Goal: Task Accomplishment & Management: Manage account settings

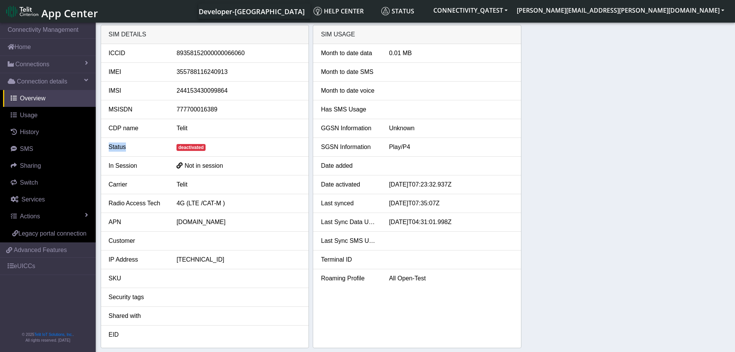
drag, startPoint x: 168, startPoint y: 150, endPoint x: 214, endPoint y: 150, distance: 45.9
click at [171, 150] on div "Status" at bounding box center [137, 146] width 68 height 9
click at [217, 150] on div "deactivated" at bounding box center [239, 146] width 136 height 9
click at [54, 215] on link "Actions" at bounding box center [49, 216] width 93 height 17
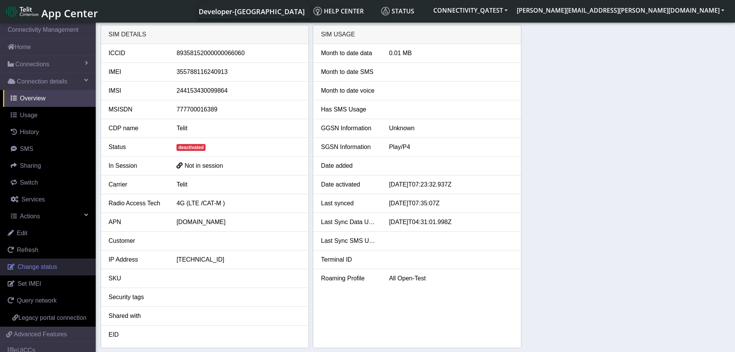
click at [40, 268] on span "Change status" at bounding box center [37, 266] width 39 height 7
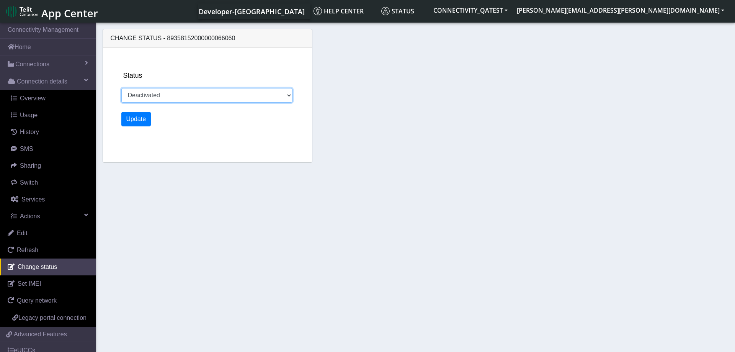
click at [121, 88] on select "Activated Deactivated Blocked" at bounding box center [206, 95] width 171 height 15
select select "activated"
click option "Activated" at bounding box center [0, 0] width 0 height 0
click at [136, 118] on button "Update" at bounding box center [136, 119] width 30 height 15
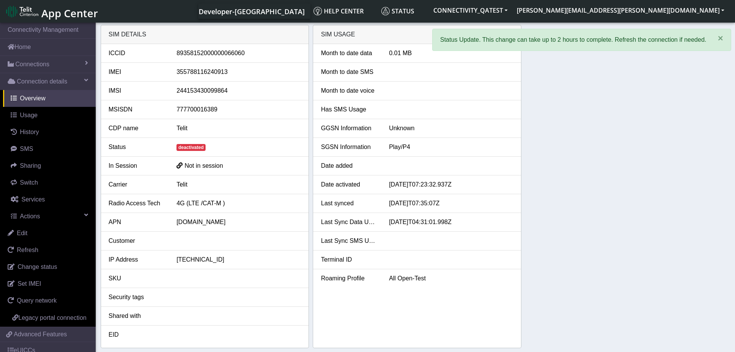
click at [657, 178] on div "SIM details ICCID 89358152000000066060 IMEI 355788116240913 IMSI 24415343009986…" at bounding box center [416, 186] width 630 height 323
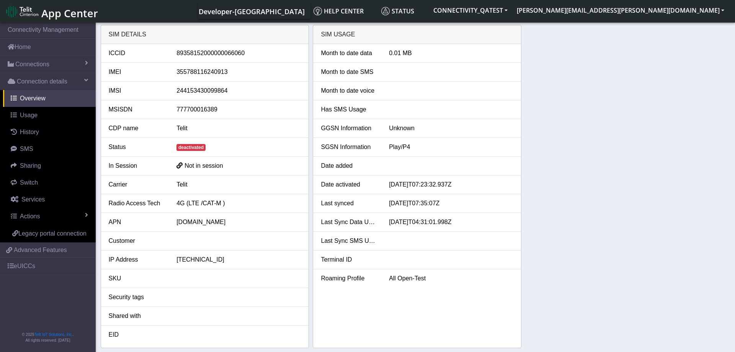
click at [618, 184] on div "SIM details ICCID 89358152000000066060 IMEI 355788116240913 IMSI 24415343009986…" at bounding box center [416, 186] width 630 height 323
click at [552, 171] on div "SIM details ICCID 89358152000000066060 IMEI 355788116240913 IMSI 24415343009986…" at bounding box center [416, 186] width 630 height 323
click at [557, 176] on div "SIM details ICCID [TECHNICAL_ID] IMEI [TECHNICAL_ID] IMSI 244153430099864 MSISD…" at bounding box center [416, 186] width 630 height 323
drag, startPoint x: 230, startPoint y: 54, endPoint x: 243, endPoint y: 55, distance: 13.1
click at [244, 54] on div "89358152000000066060" at bounding box center [239, 53] width 136 height 9
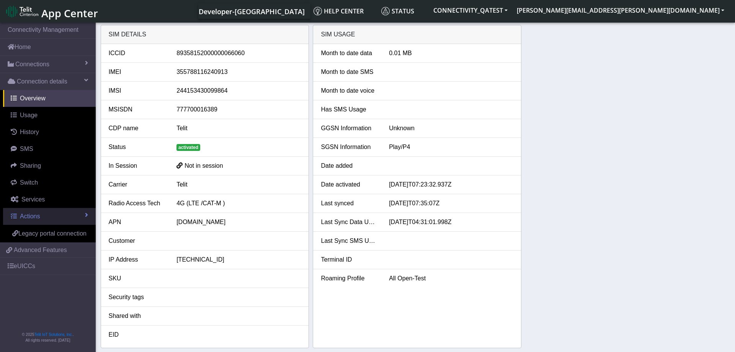
click at [57, 212] on link "Actions" at bounding box center [49, 216] width 93 height 17
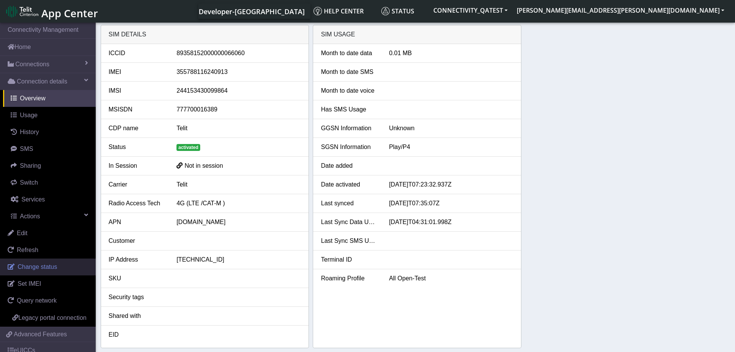
click at [53, 270] on span "Change status" at bounding box center [37, 266] width 39 height 7
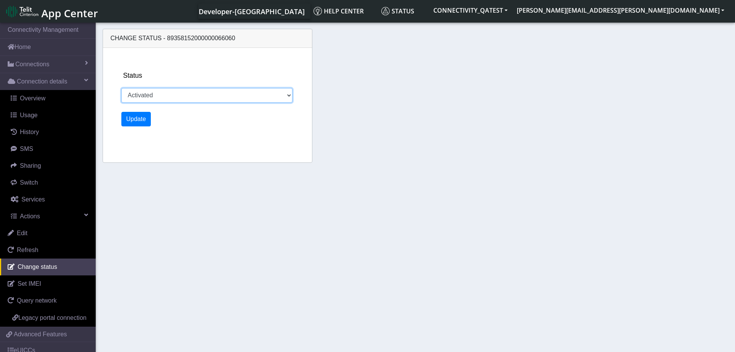
click at [121, 88] on select "Activated Deactivated Blocked" at bounding box center [206, 95] width 171 height 15
select select "blocked"
click option "Blocked" at bounding box center [0, 0] width 0 height 0
click at [137, 117] on button "Update" at bounding box center [136, 119] width 30 height 15
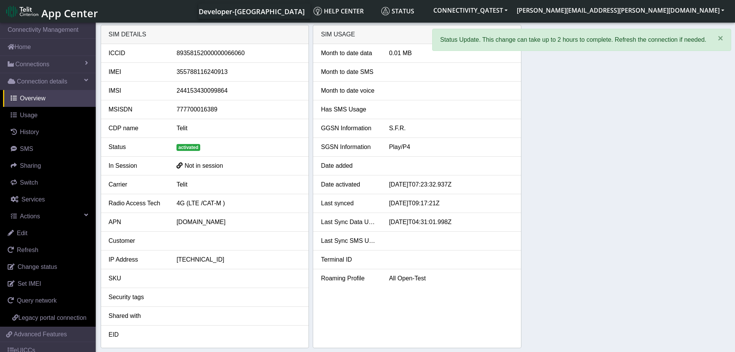
click at [553, 193] on div "SIM details ICCID 89358152000000066060 IMEI 355788116240913 IMSI 24415343009986…" at bounding box center [416, 186] width 630 height 323
click at [720, 39] on span "×" at bounding box center [720, 38] width 5 height 10
drag, startPoint x: 583, startPoint y: 183, endPoint x: 581, endPoint y: 186, distance: 4.1
click at [583, 184] on div "SIM details ICCID 89358152000000066060 IMEI 355788116240913 IMSI 24415343009986…" at bounding box center [416, 186] width 630 height 323
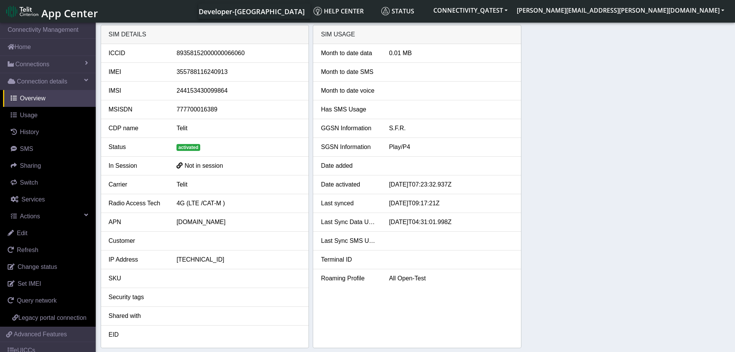
click at [577, 162] on div "SIM details ICCID 89358152000000066060 IMEI 355788116240913 IMSI 24415343009986…" at bounding box center [416, 186] width 630 height 323
click at [563, 184] on div "SIM details ICCID 89358152000000066060 IMEI 355788116240913 IMSI 24415343009986…" at bounding box center [416, 186] width 630 height 323
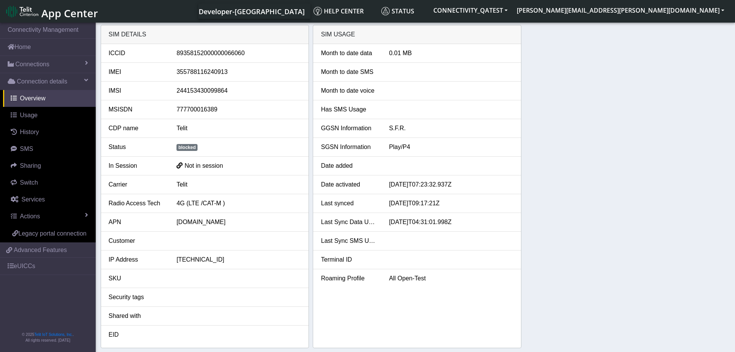
click at [600, 175] on div "SIM details ICCID [TECHNICAL_ID] IMEI [TECHNICAL_ID] IMSI 244153430099864 MSISD…" at bounding box center [416, 186] width 630 height 323
click at [52, 60] on link "Connections" at bounding box center [48, 64] width 96 height 17
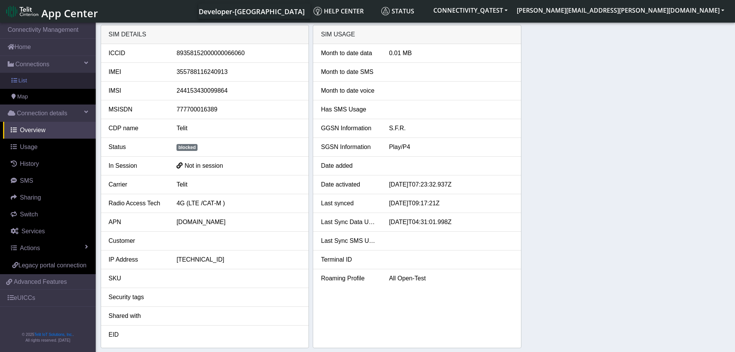
click at [31, 80] on link "List" at bounding box center [48, 81] width 96 height 16
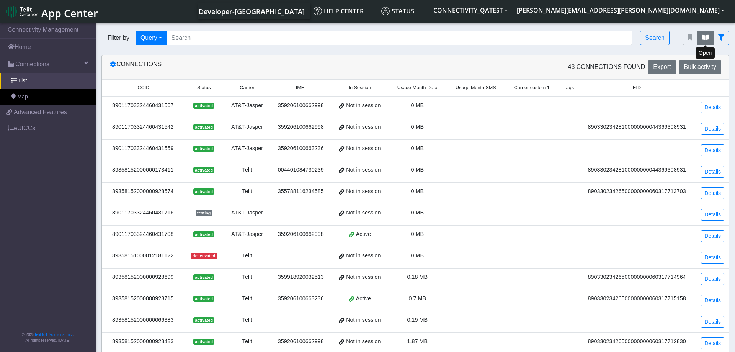
click at [705, 36] on icon "fitlers menu" at bounding box center [705, 37] width 7 height 6
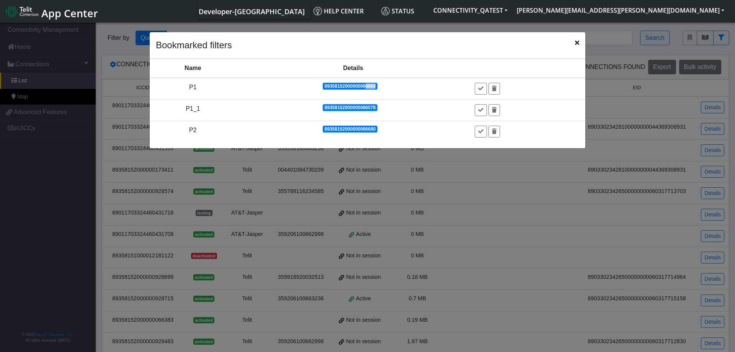
drag, startPoint x: 369, startPoint y: 89, endPoint x: 380, endPoint y: 88, distance: 10.7
click at [380, 88] on app-filters "89358152000000066060" at bounding box center [353, 87] width 61 height 7
click at [483, 87] on icon at bounding box center [480, 88] width 5 height 5
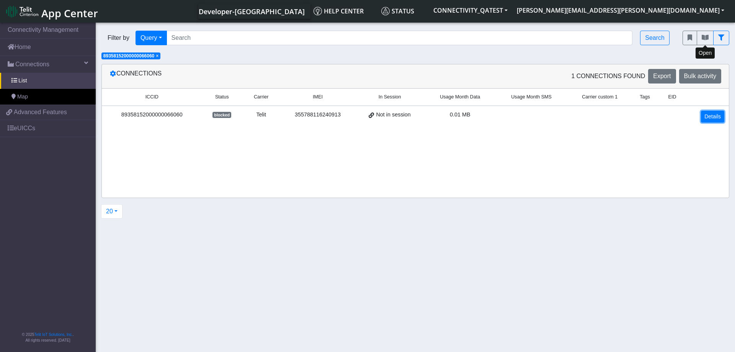
click at [716, 120] on link "Details" at bounding box center [712, 117] width 23 height 12
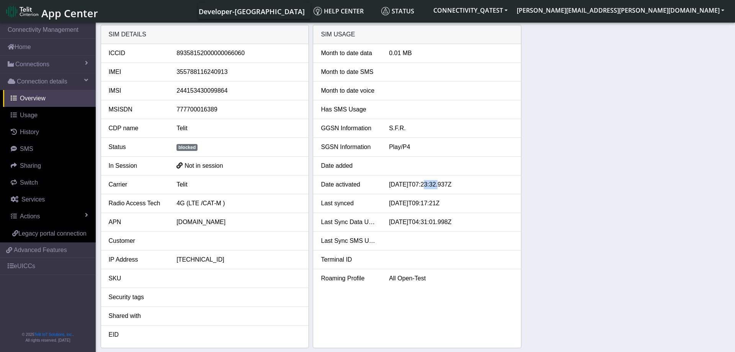
drag, startPoint x: 423, startPoint y: 186, endPoint x: 439, endPoint y: 186, distance: 15.7
click at [439, 186] on div "[DATE]T07:23:32.937Z" at bounding box center [451, 184] width 136 height 9
drag, startPoint x: 410, startPoint y: 186, endPoint x: 426, endPoint y: 185, distance: 16.5
click at [426, 185] on div "[DATE]T07:23:32.937Z" at bounding box center [451, 184] width 136 height 9
drag, startPoint x: 416, startPoint y: 203, endPoint x: 421, endPoint y: 204, distance: 5.0
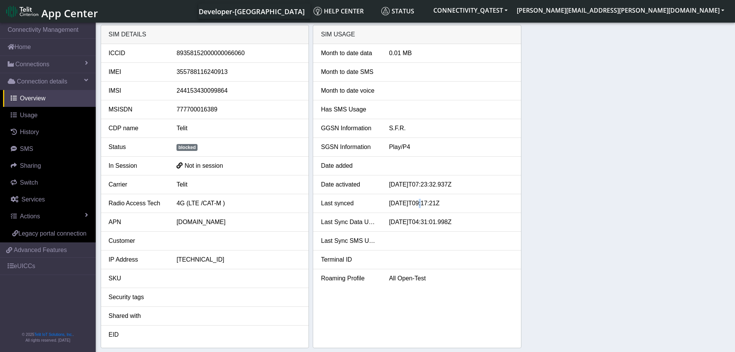
click at [421, 204] on div "2025-09-01T09:17:21Z" at bounding box center [451, 203] width 136 height 9
click at [392, 202] on div "2025-09-01T09:17:21Z" at bounding box center [451, 203] width 136 height 9
drag, startPoint x: 419, startPoint y: 205, endPoint x: 423, endPoint y: 210, distance: 6.6
click at [423, 208] on div "2025-09-01T09:17:21Z" at bounding box center [451, 203] width 136 height 9
drag, startPoint x: 423, startPoint y: 204, endPoint x: 439, endPoint y: 203, distance: 16.1
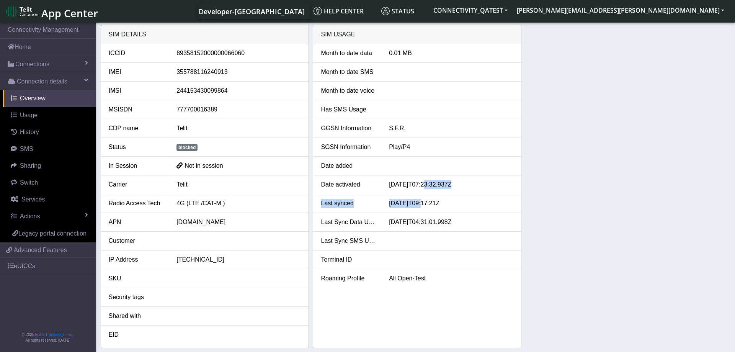
click at [439, 203] on div "2025-09-01T09:17:21Z" at bounding box center [451, 203] width 136 height 9
click at [447, 203] on div "2025-09-01T09:17:21Z" at bounding box center [451, 203] width 136 height 9
drag, startPoint x: 323, startPoint y: 201, endPoint x: 372, endPoint y: 207, distance: 50.1
click at [372, 207] on div "Last synced" at bounding box center [349, 203] width 68 height 9
click at [389, 205] on div "2025-09-01T09:17:21Z" at bounding box center [451, 203] width 136 height 9
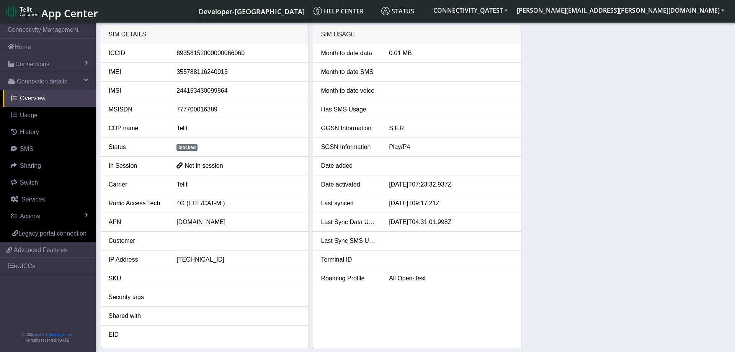
click at [483, 198] on li "Last synced 2025-09-01T09:17:21Z" at bounding box center [417, 203] width 208 height 19
drag, startPoint x: 423, startPoint y: 185, endPoint x: 447, endPoint y: 186, distance: 24.9
click at [447, 186] on div "[DATE]T07:23:32.937Z" at bounding box center [451, 184] width 136 height 9
click at [48, 212] on link "Actions" at bounding box center [49, 216] width 93 height 17
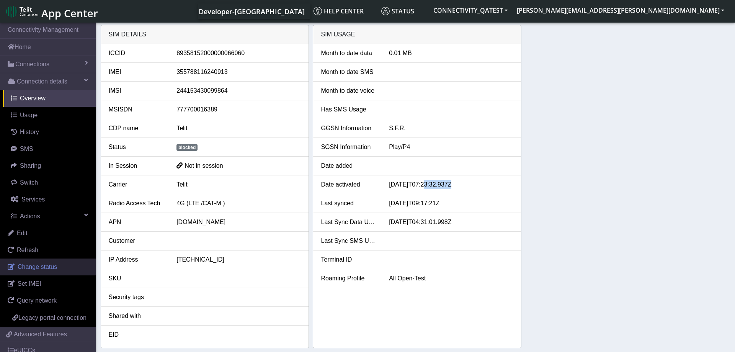
click at [46, 268] on span "Change status" at bounding box center [37, 266] width 39 height 7
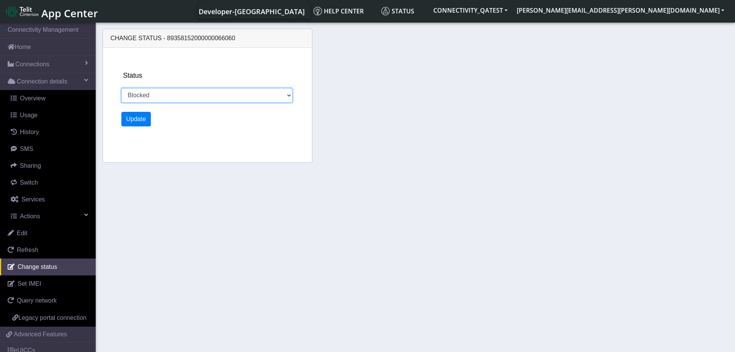
click at [121, 88] on select "Activated Deactivated Blocked" at bounding box center [206, 95] width 171 height 15
select select "activated"
click option "Activated" at bounding box center [0, 0] width 0 height 0
click at [137, 117] on button "Update" at bounding box center [136, 119] width 30 height 15
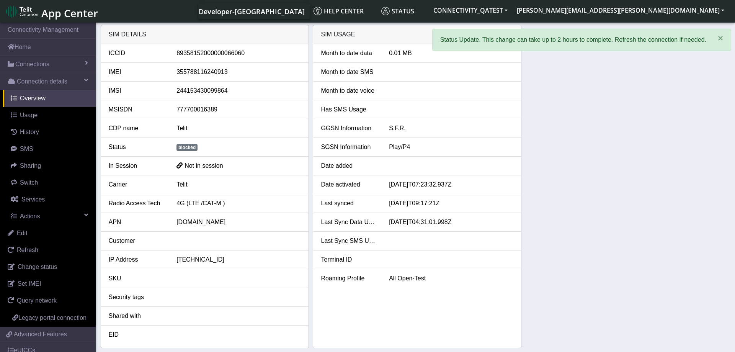
click at [626, 165] on div "SIM details ICCID 89358152000000066060 IMEI 355788116240913 IMSI 24415343009986…" at bounding box center [416, 186] width 630 height 323
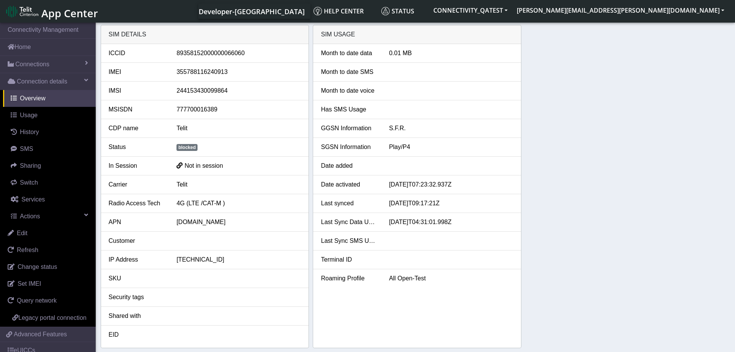
click at [552, 178] on div "SIM details ICCID 89358152000000066060 IMEI 355788116240913 IMSI 24415343009986…" at bounding box center [416, 186] width 630 height 323
click at [202, 148] on div "blocked" at bounding box center [239, 146] width 136 height 9
click at [624, 143] on div "SIM details ICCID 89358152000000066060 IMEI 355788116240913 IMSI 24415343009986…" at bounding box center [416, 186] width 630 height 323
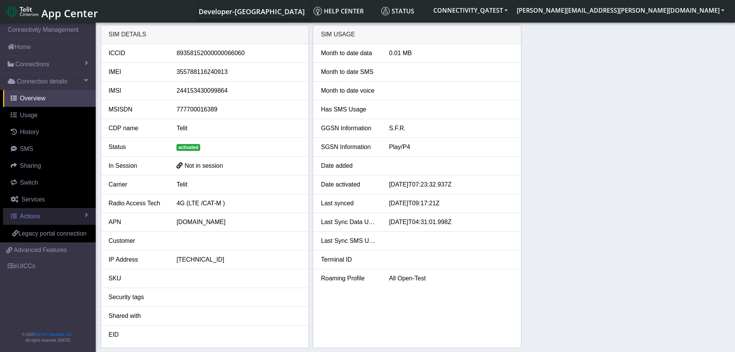
click at [43, 214] on link "Actions" at bounding box center [49, 216] width 93 height 17
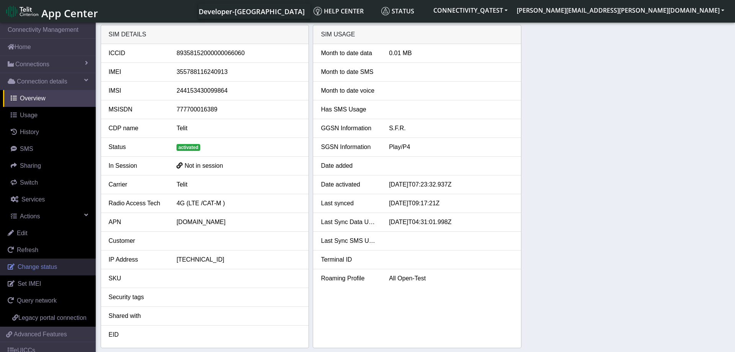
click at [44, 267] on span "Change status" at bounding box center [37, 266] width 39 height 7
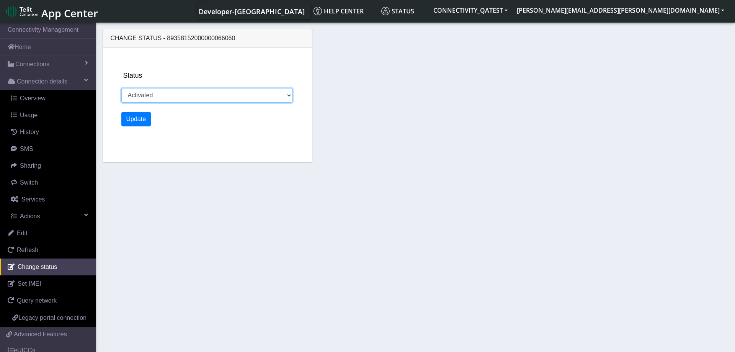
click at [121, 88] on select "Activated Deactivated Blocked" at bounding box center [206, 95] width 171 height 15
select select "blocked"
click option "Blocked" at bounding box center [0, 0] width 0 height 0
click at [135, 118] on button "Update" at bounding box center [136, 119] width 30 height 15
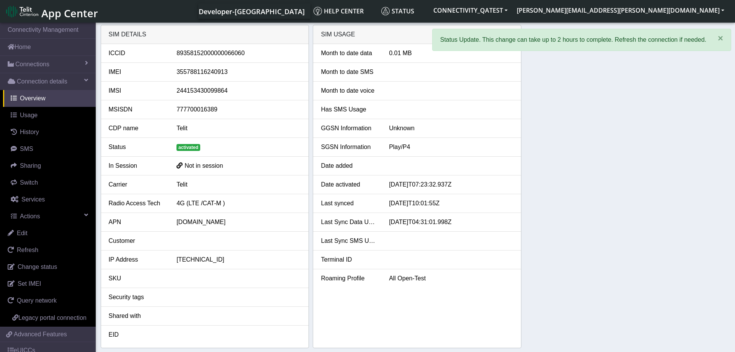
click at [594, 161] on div "SIM details ICCID 89358152000000066060 IMEI 355788116240913 IMSI 24415343009986…" at bounding box center [416, 186] width 630 height 323
click at [719, 39] on span "×" at bounding box center [720, 38] width 5 height 10
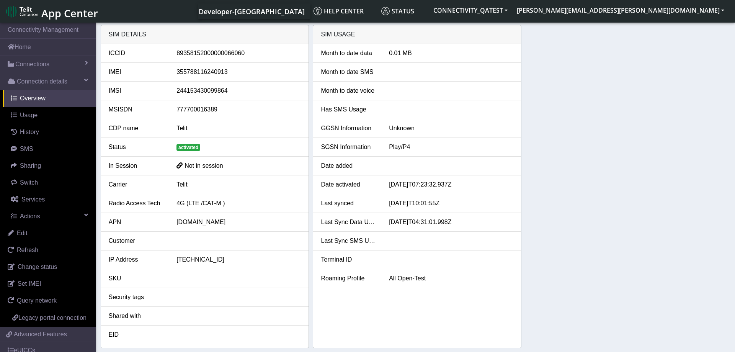
click at [620, 186] on div "SIM details ICCID 89358152000000066060 IMEI 355788116240913 IMSI 24415343009986…" at bounding box center [416, 186] width 630 height 323
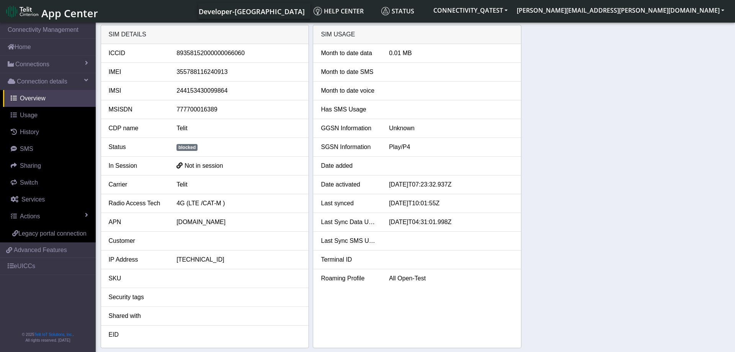
click at [576, 173] on div "SIM details ICCID [TECHNICAL_ID] IMEI [TECHNICAL_ID] IMSI 244153430099864 MSISD…" at bounding box center [416, 186] width 630 height 323
click at [581, 188] on div "SIM details ICCID 89358152000000066060 IMEI 355788116240913 IMSI 24415343009986…" at bounding box center [416, 186] width 630 height 323
drag, startPoint x: 177, startPoint y: 55, endPoint x: 241, endPoint y: 54, distance: 64.7
click at [241, 54] on div "89358152000000066060" at bounding box center [239, 53] width 136 height 9
copy div "89358152000000066060"
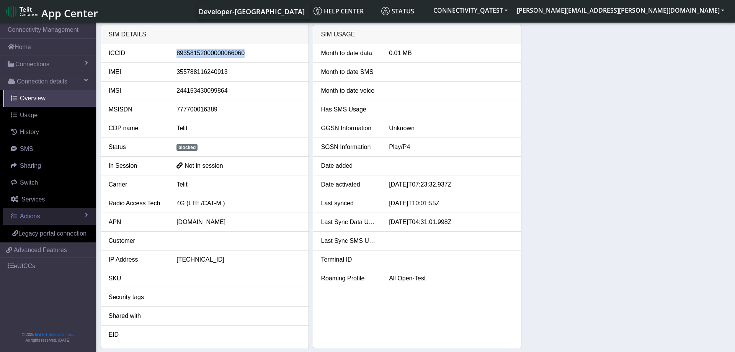
click at [54, 214] on link "Actions" at bounding box center [49, 216] width 93 height 17
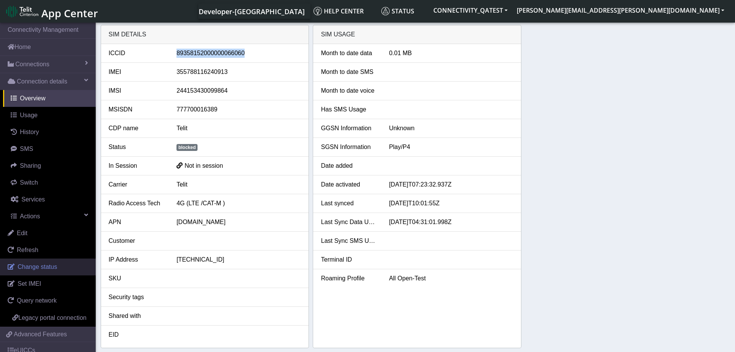
click at [42, 267] on span "Change status" at bounding box center [37, 266] width 39 height 7
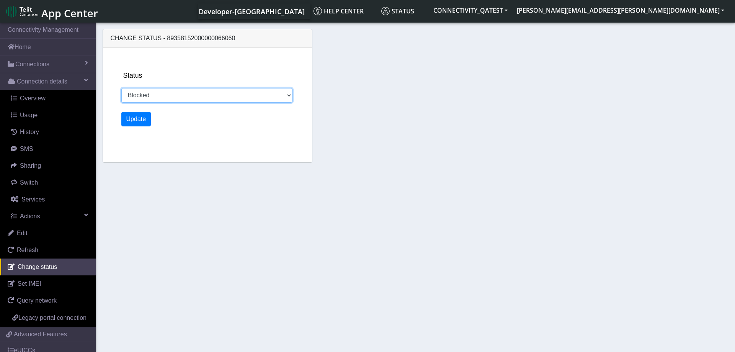
click at [121, 88] on select "Activated Deactivated Blocked" at bounding box center [206, 95] width 171 height 15
select select "activated"
click option "Activated" at bounding box center [0, 0] width 0 height 0
click at [135, 124] on button "Update" at bounding box center [136, 119] width 30 height 15
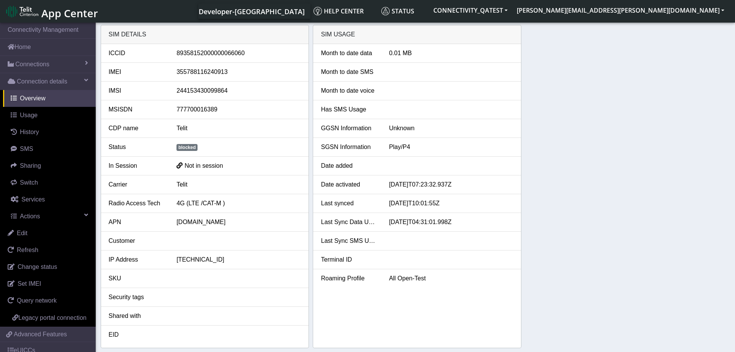
click at [542, 114] on div "SIM details ICCID 89358152000000066060 IMEI 355788116240913 IMSI 24415343009986…" at bounding box center [416, 186] width 630 height 323
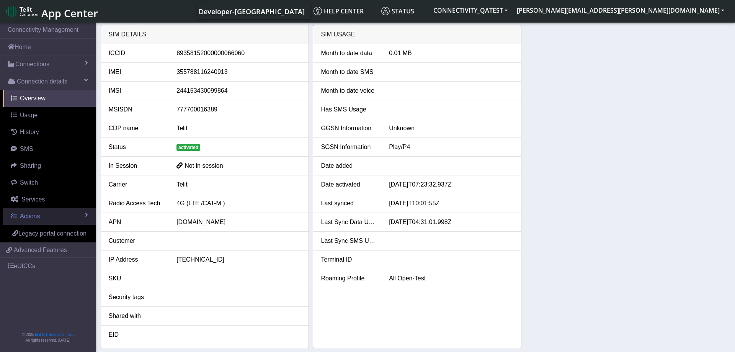
click at [48, 215] on link "Actions" at bounding box center [49, 216] width 93 height 17
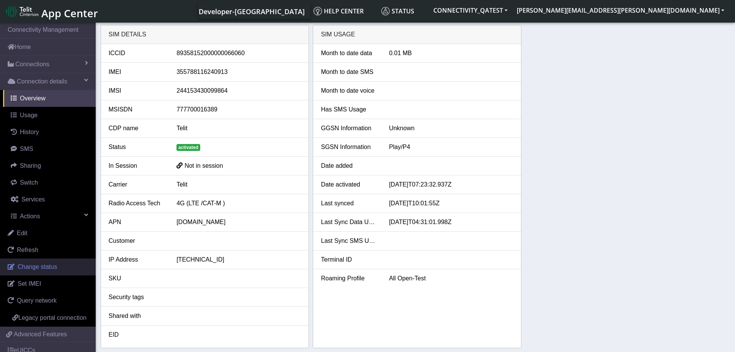
click at [39, 263] on span "Change status" at bounding box center [37, 266] width 39 height 7
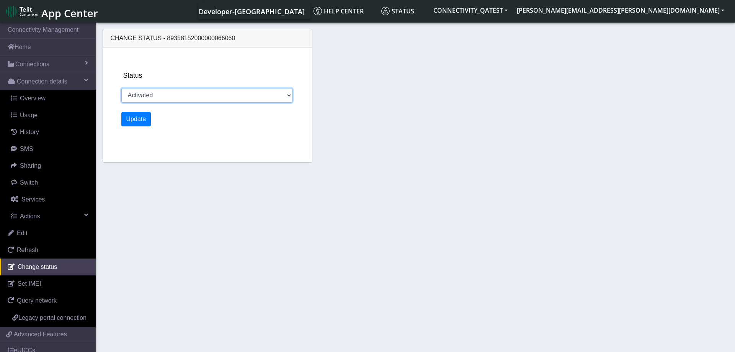
click at [121, 88] on select "Activated Deactivated Blocked" at bounding box center [206, 95] width 171 height 15
select select "deactivated"
click option "Deactivated" at bounding box center [0, 0] width 0 height 0
click at [133, 119] on button "Update" at bounding box center [136, 119] width 30 height 15
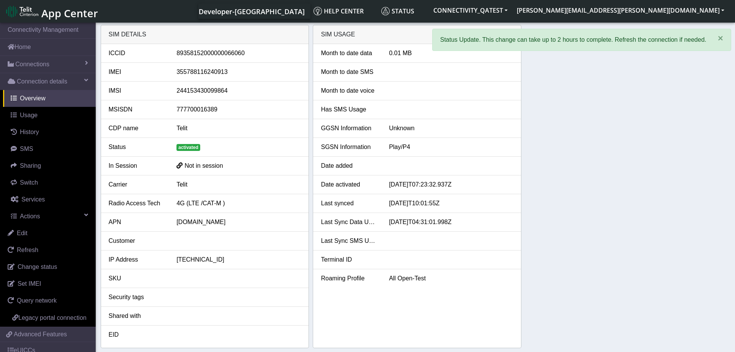
click at [572, 186] on div "SIM details ICCID 89358152000000066060 IMEI 355788116240913 IMSI 24415343009986…" at bounding box center [416, 186] width 630 height 323
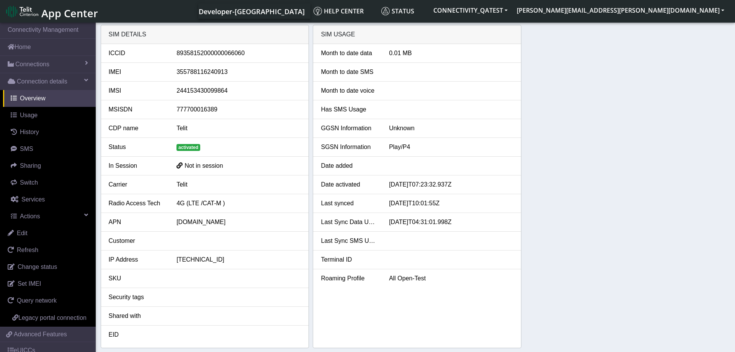
click at [577, 219] on div "SIM details ICCID 89358152000000066060 IMEI 355788116240913 IMSI 24415343009986…" at bounding box center [416, 186] width 630 height 323
